Goal: Information Seeking & Learning: Learn about a topic

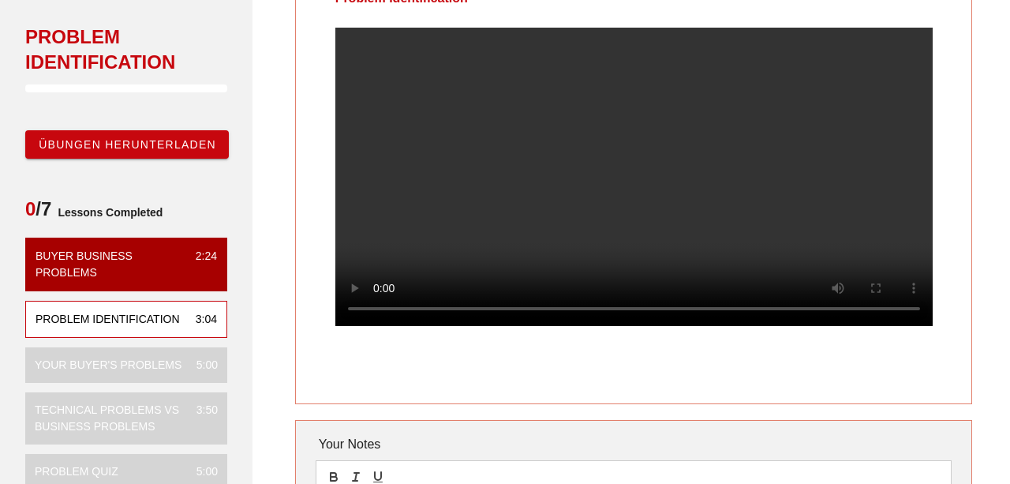
scroll to position [108, 0]
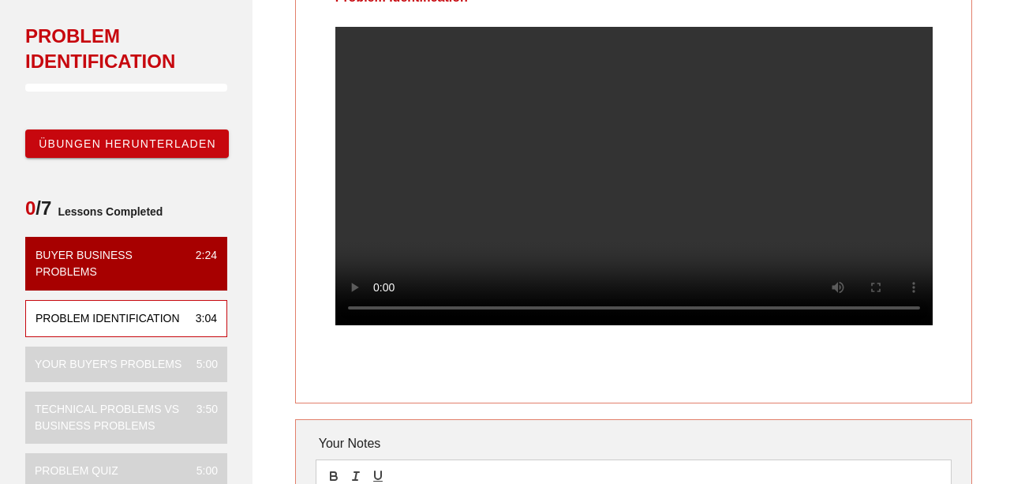
click at [196, 410] on div "3:50" at bounding box center [201, 417] width 34 height 33
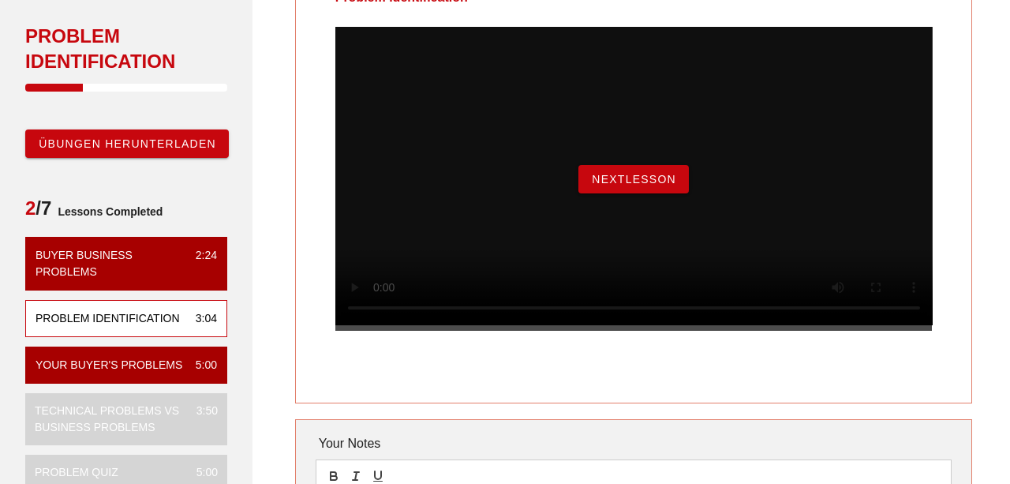
click at [626, 189] on button "NextLesson" at bounding box center [633, 179] width 110 height 28
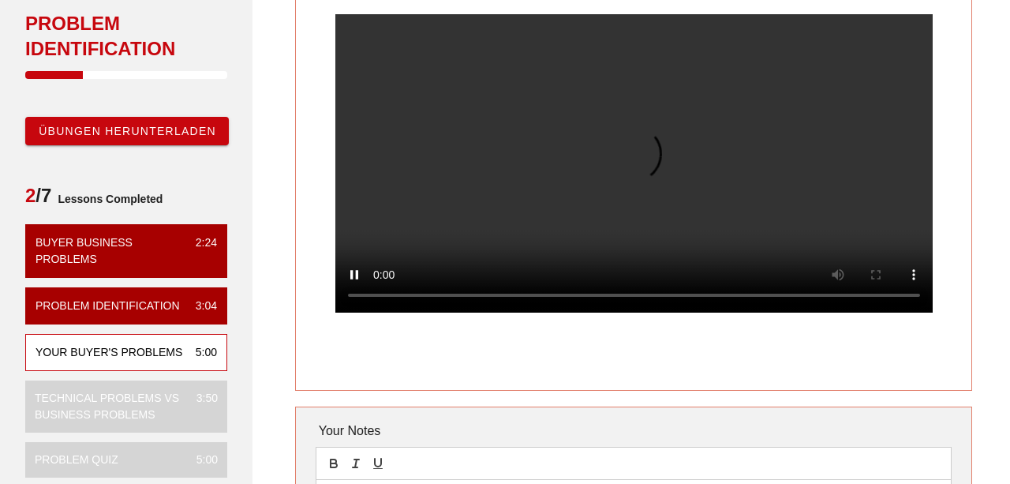
scroll to position [114, 0]
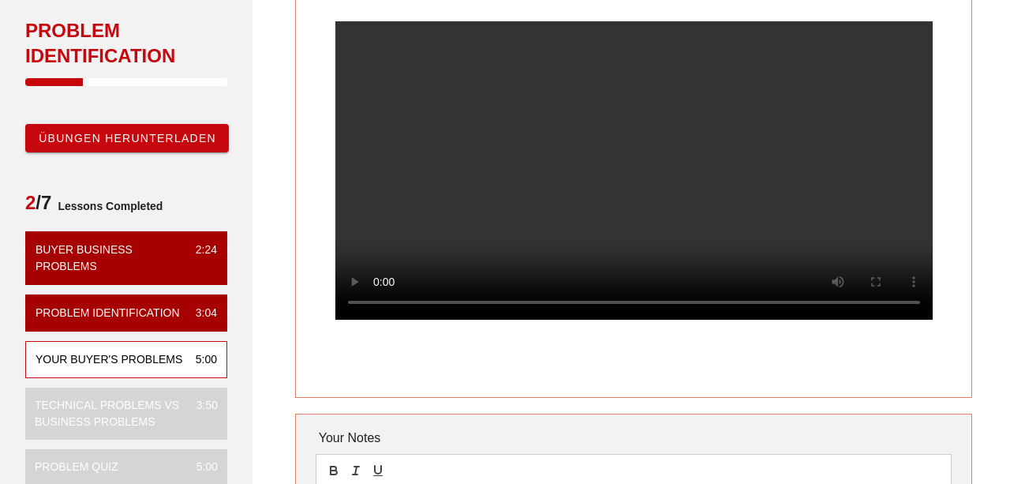
click at [148, 341] on div "Your Buyer's Problems 5:00" at bounding box center [126, 359] width 202 height 37
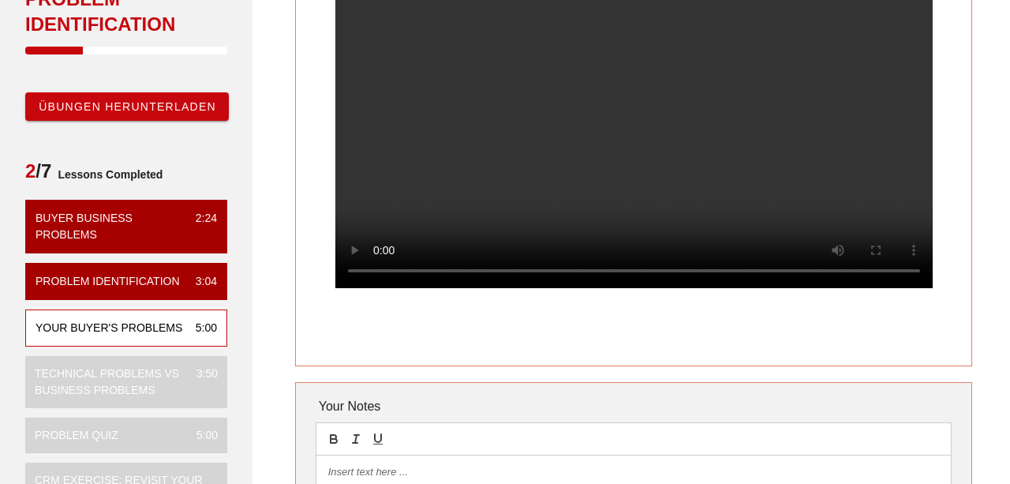
scroll to position [146, 0]
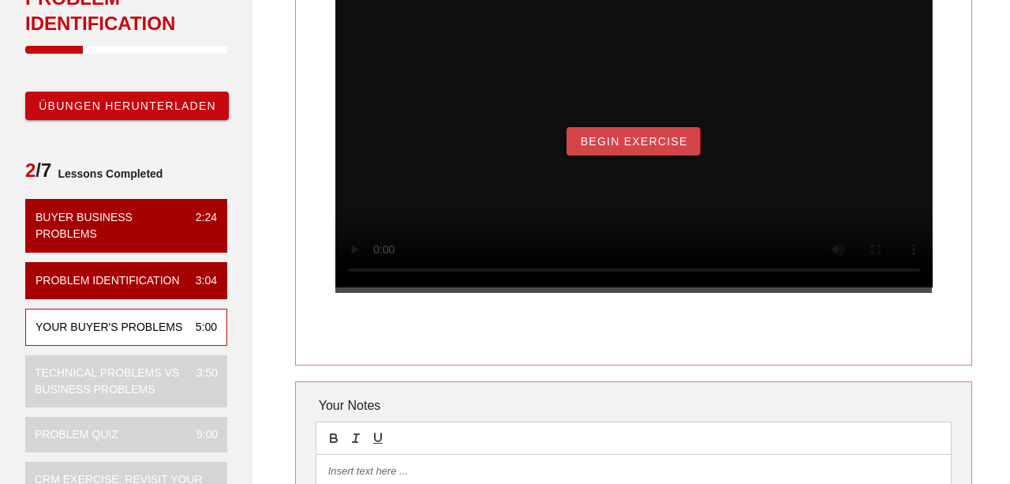
click at [599, 151] on button "Begin Exercise" at bounding box center [632, 141] width 133 height 28
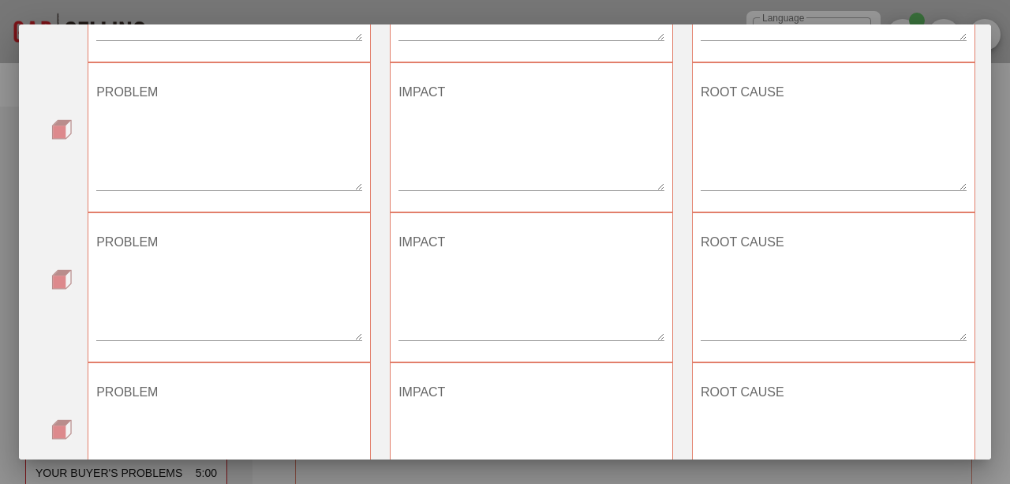
scroll to position [0, 0]
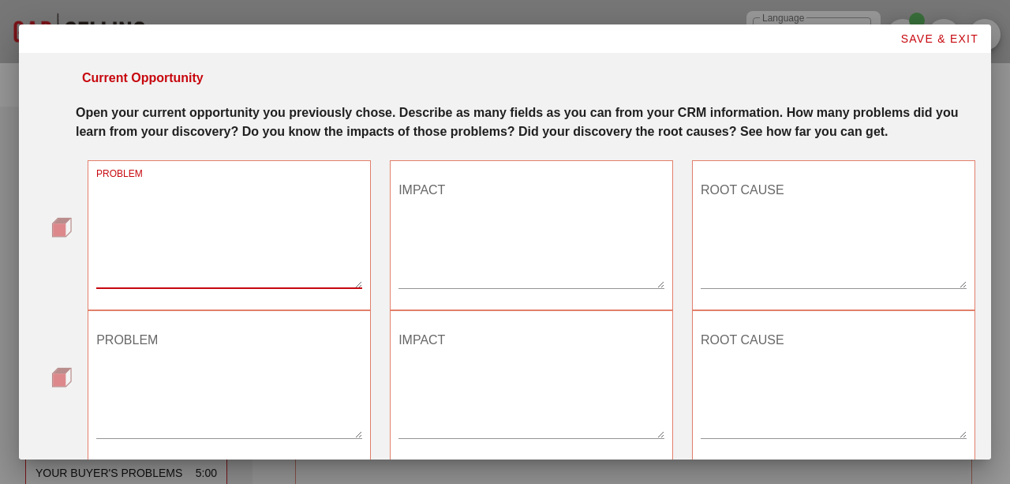
click at [165, 226] on textarea "PROBLEM" at bounding box center [229, 232] width 266 height 110
type textarea "no visibility"
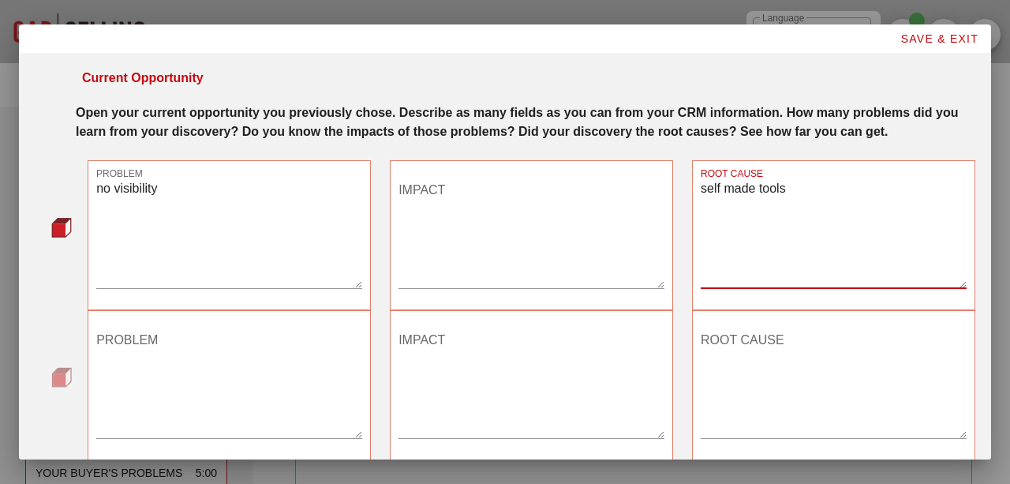
type textarea "self made tools"
click at [518, 203] on textarea "IMPACT" at bounding box center [531, 232] width 266 height 110
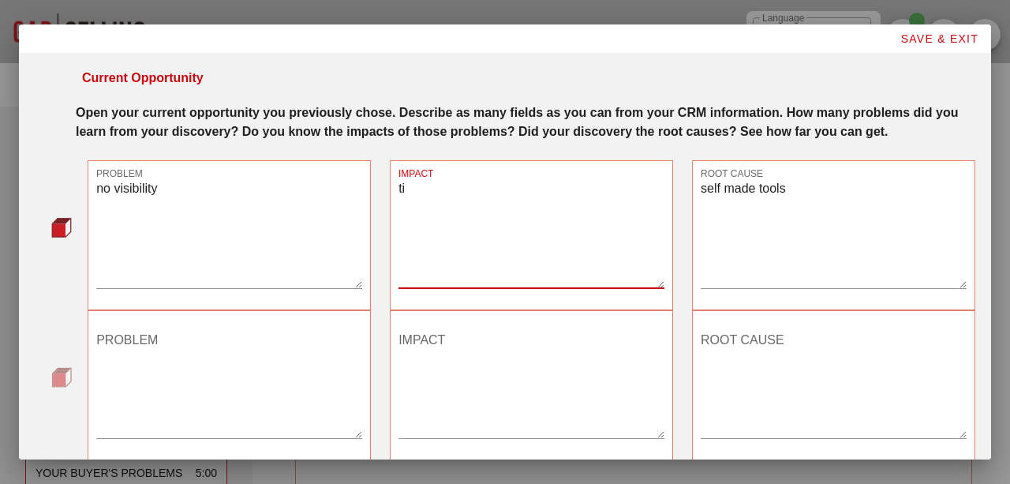
type textarea "t"
click at [491, 253] on textarea "IMPACT" at bounding box center [531, 232] width 266 height 110
type textarea "time to ddtection too long"
click at [806, 191] on textarea "self made tools" at bounding box center [834, 232] width 266 height 110
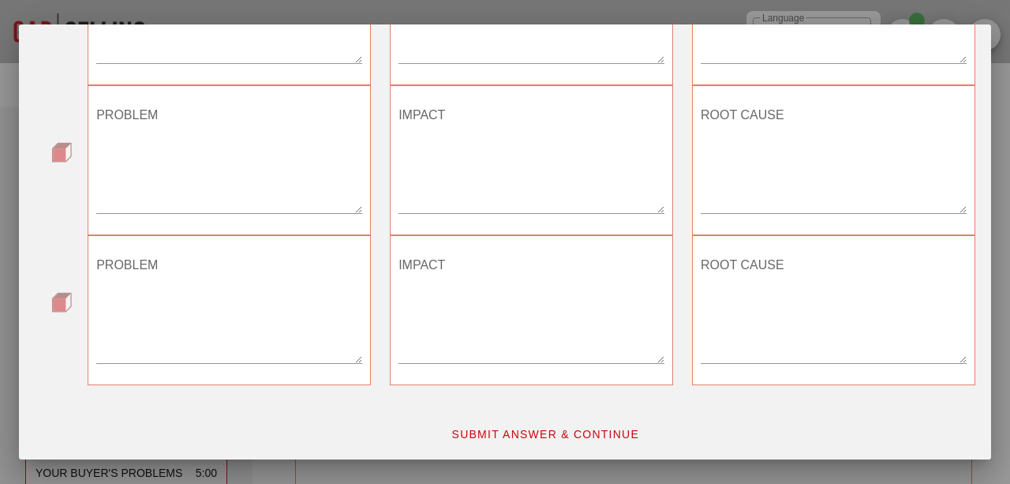
scroll to position [505, 0]
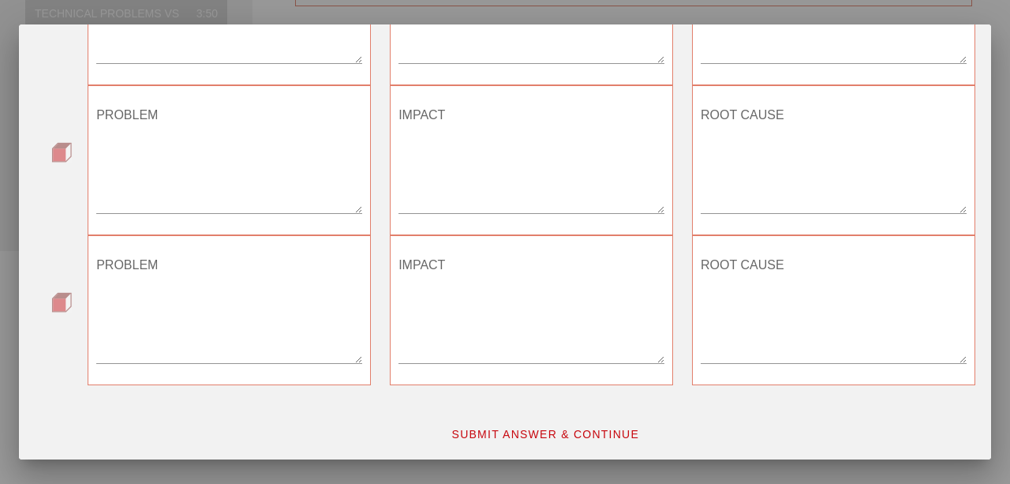
type textarea "self made tools, no end to end monitoring for all apps"
click at [526, 432] on span "SUBMIT ANSWER & CONTINUE" at bounding box center [544, 434] width 189 height 13
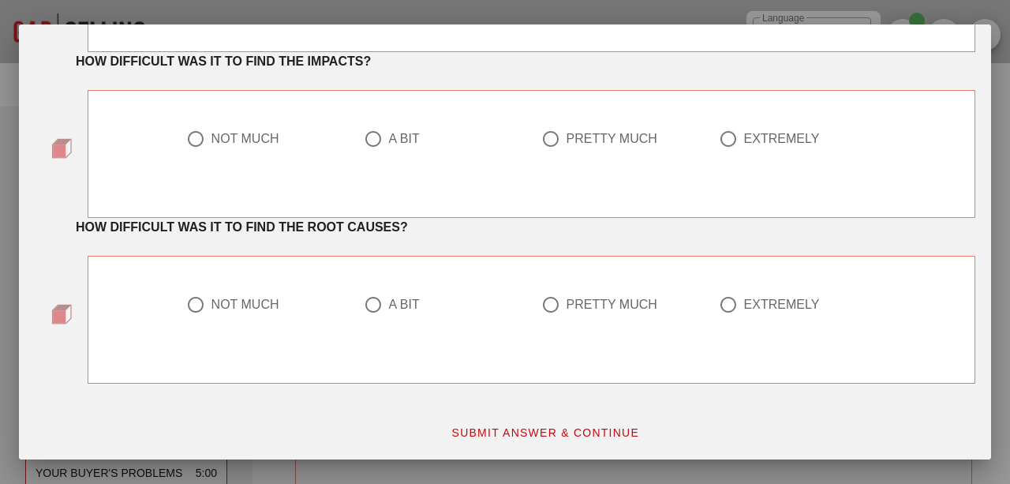
scroll to position [218, 0]
click at [567, 136] on div "PRETTY MUCH" at bounding box center [611, 138] width 91 height 16
radio input "true"
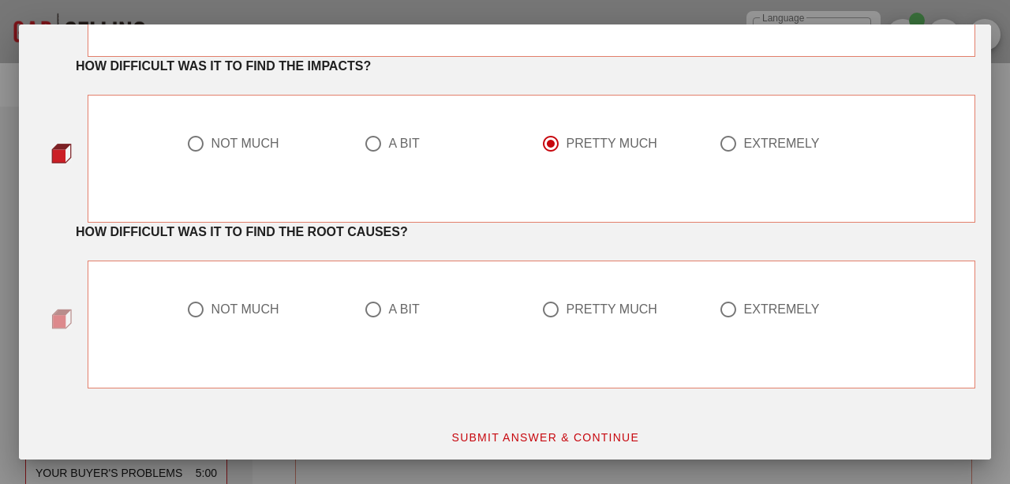
scroll to position [211, 0]
click at [622, 308] on div "PRETTY MUCH" at bounding box center [611, 310] width 91 height 16
radio input "true"
click at [574, 445] on button "SUBMIT ANSWER & CONTINUE" at bounding box center [545, 438] width 214 height 28
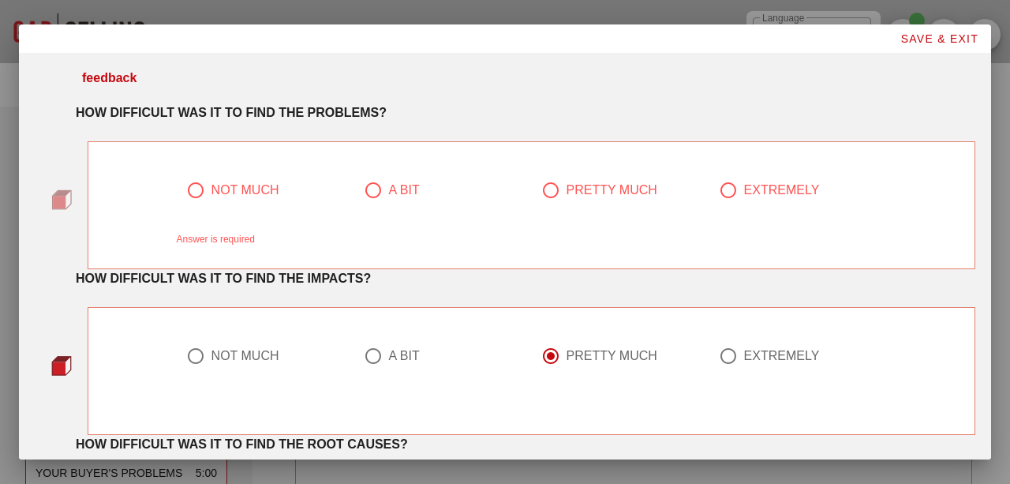
scroll to position [54, 0]
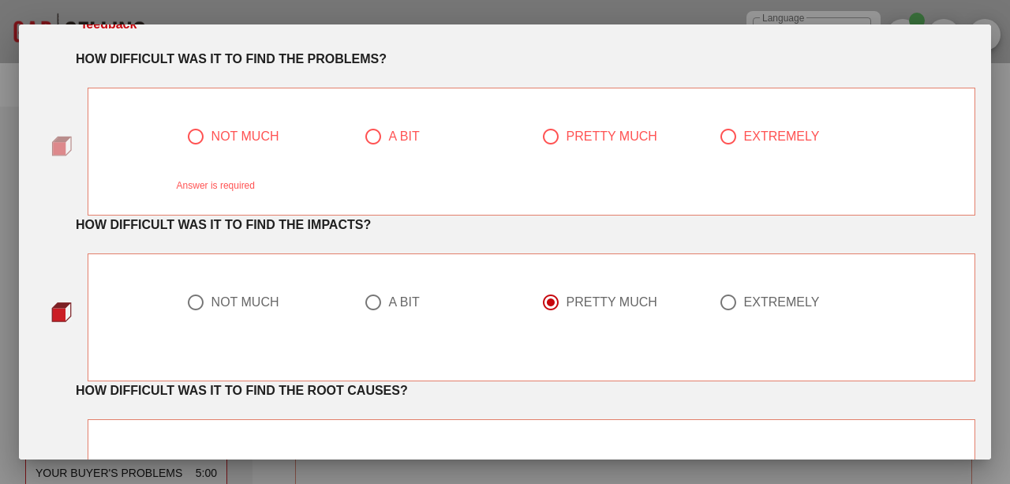
click at [239, 128] on div "NOT MUCH" at bounding box center [259, 136] width 146 height 19
radio input "true"
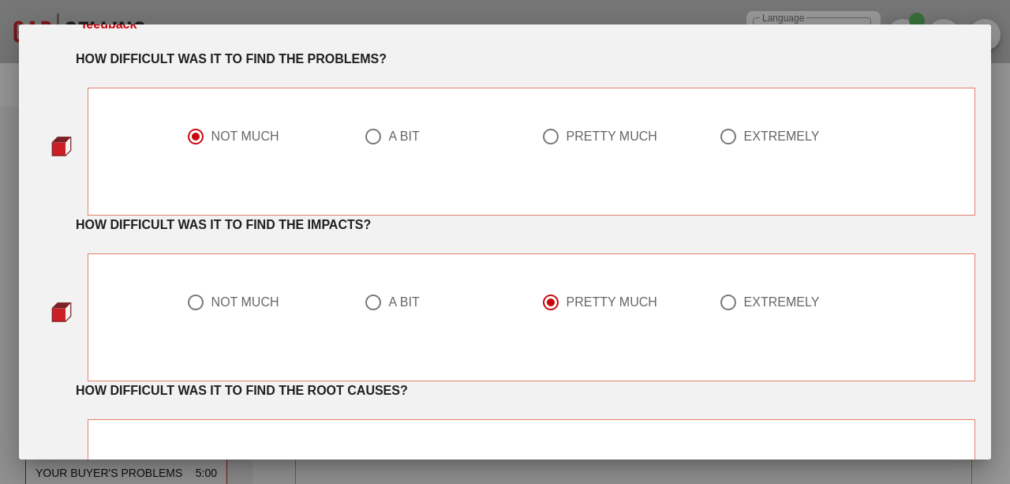
scroll to position [218, 0]
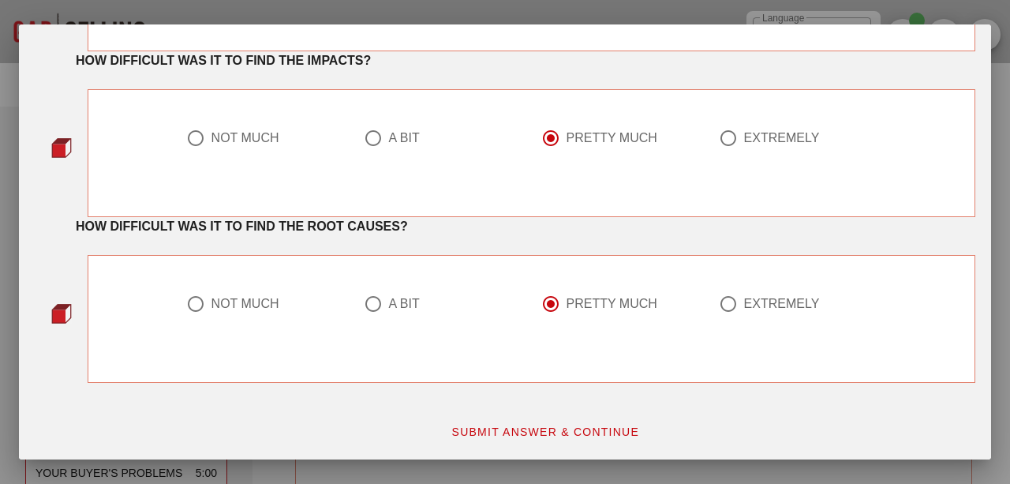
click at [503, 430] on span "SUBMIT ANSWER & CONTINUE" at bounding box center [544, 431] width 189 height 13
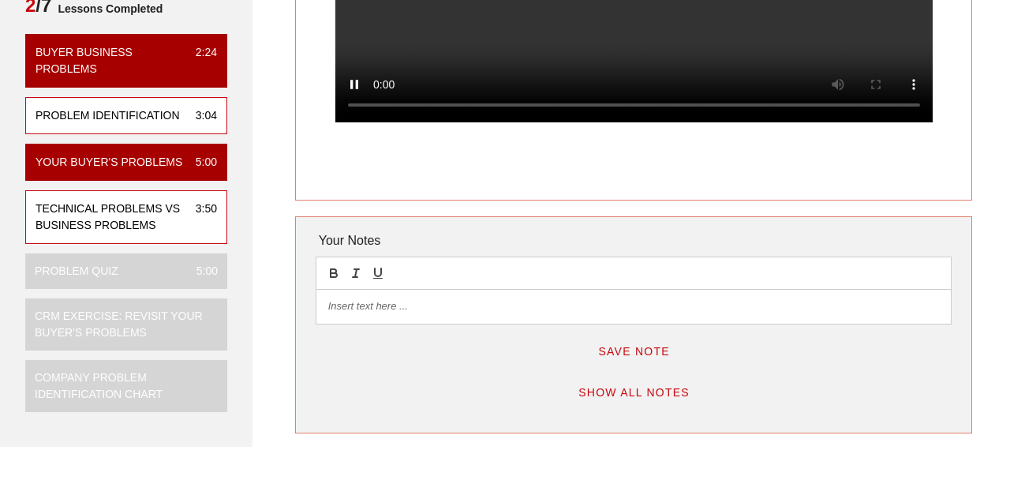
scroll to position [314, 0]
